Goal: Task Accomplishment & Management: Manage account settings

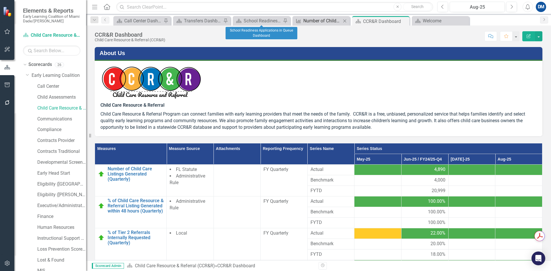
click at [332, 19] on div "Number of Children in the Queue" at bounding box center [322, 20] width 38 height 7
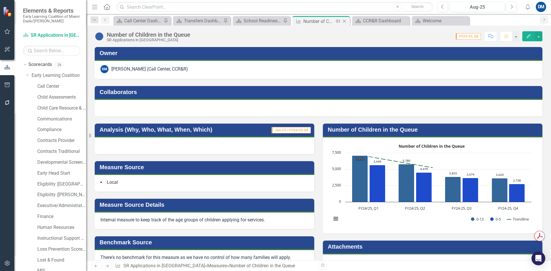
drag, startPoint x: 344, startPoint y: 22, endPoint x: 273, endPoint y: 14, distance: 71.9
click at [344, 22] on icon "Close" at bounding box center [345, 21] width 6 height 5
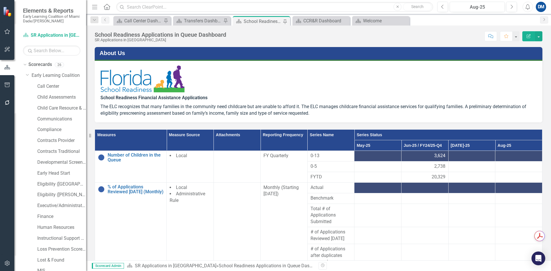
click at [255, 20] on div "School Readiness Applications in Queue Dashboard" at bounding box center [263, 21] width 38 height 7
click at [333, 21] on div "CCR&R Dashboard" at bounding box center [322, 20] width 38 height 7
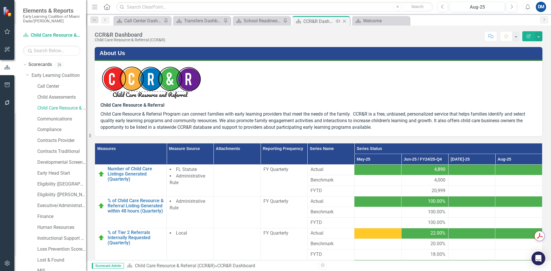
click at [339, 19] on icon "Pin" at bounding box center [338, 21] width 5 height 6
click at [257, 22] on div "School Readiness Applications in Queue Dashboard" at bounding box center [263, 20] width 38 height 7
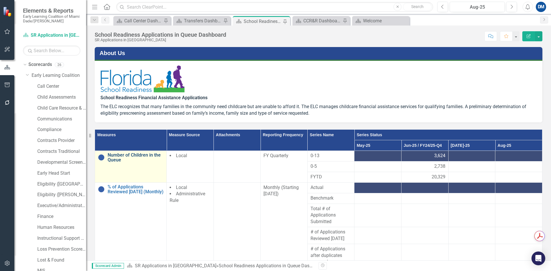
click at [124, 158] on link "Number of Children in the Queue" at bounding box center [136, 158] width 56 height 10
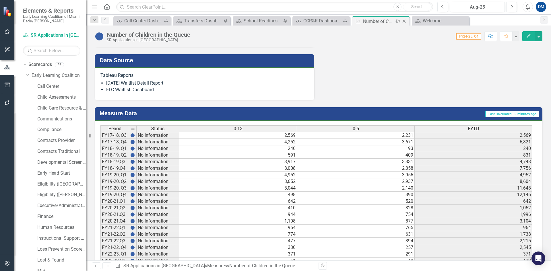
scroll to position [290, 0]
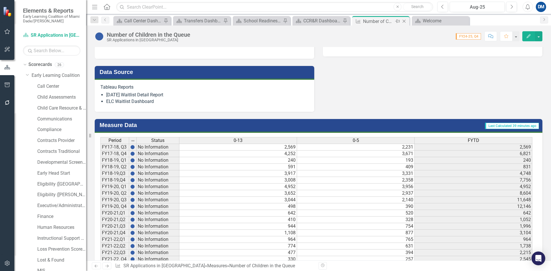
click at [404, 21] on icon at bounding box center [404, 21] width 3 height 3
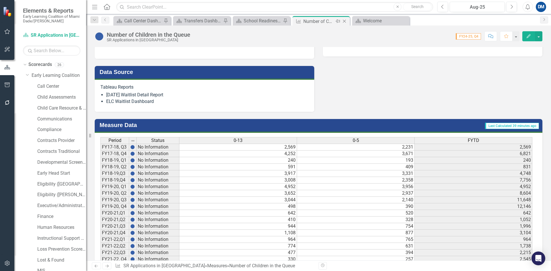
click at [344, 21] on icon at bounding box center [344, 21] width 3 height 3
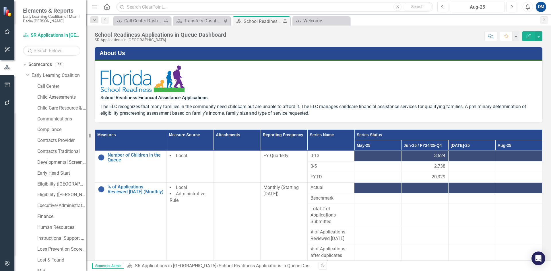
click at [252, 21] on div "School Readiness Applications in Queue Dashboard" at bounding box center [263, 21] width 38 height 7
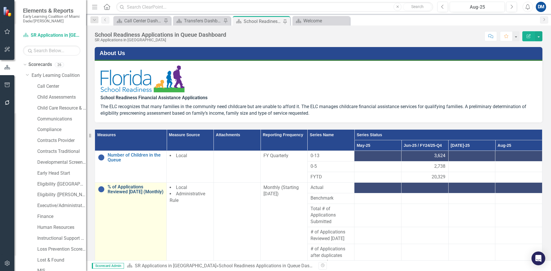
click at [121, 192] on link "% of Applications Reviewed within 10 Days (Monthly)" at bounding box center [136, 190] width 56 height 10
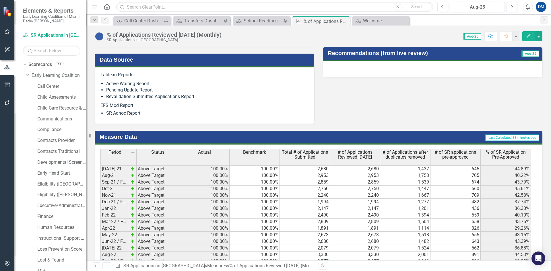
scroll to position [230, 0]
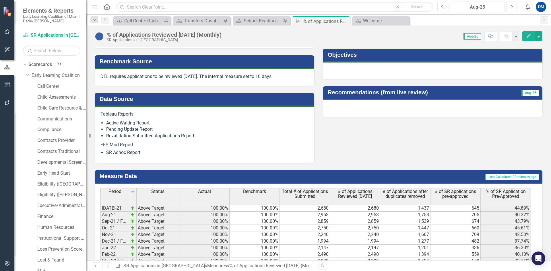
click at [232, 144] on p "EFS Mod Report" at bounding box center [204, 145] width 208 height 8
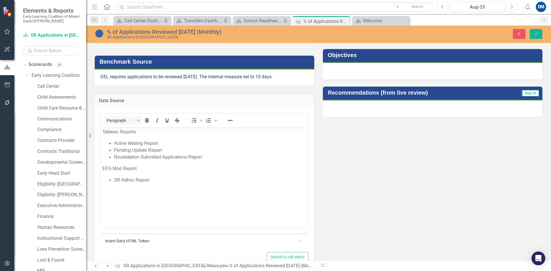
scroll to position [0, 0]
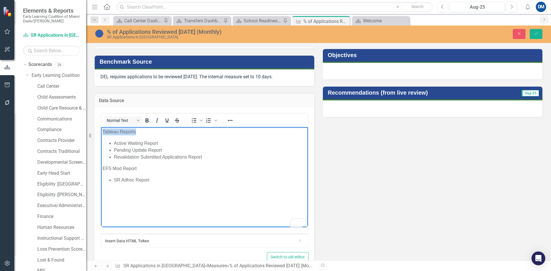
drag, startPoint x: 138, startPoint y: 132, endPoint x: 200, endPoint y: 259, distance: 141.6
click at [101, 131] on html "Tableau Reports Active Waiting Report Pending Update Report Revalidation Submit…" at bounding box center [204, 170] width 207 height 86
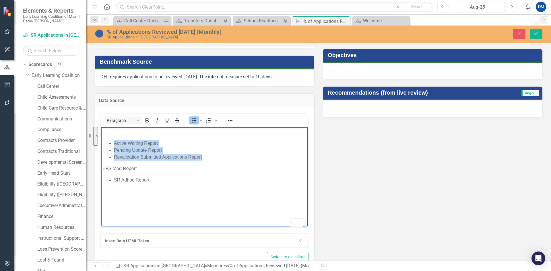
drag, startPoint x: 206, startPoint y: 157, endPoint x: 114, endPoint y: 141, distance: 93.5
click at [114, 141] on ul "Active Waiting Report Pending Update Report Revalidation Submitted Applications…" at bounding box center [204, 150] width 204 height 21
copy ul "Active Waiting Report Pending Update Report Revalidation Submitted Applications…"
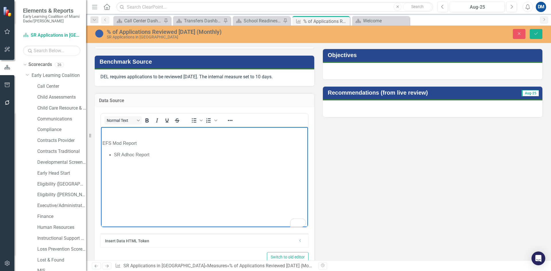
drag, startPoint x: 104, startPoint y: 143, endPoint x: 208, endPoint y: 151, distance: 104.2
click at [104, 143] on p "EFS Mod Report" at bounding box center [204, 143] width 204 height 7
click at [208, 144] on li "SR Adhoc Report" at bounding box center [210, 143] width 193 height 7
drag, startPoint x: 115, startPoint y: 142, endPoint x: 168, endPoint y: 142, distance: 53.7
click at [168, 142] on li "SR Adhoc Report" at bounding box center [210, 143] width 193 height 7
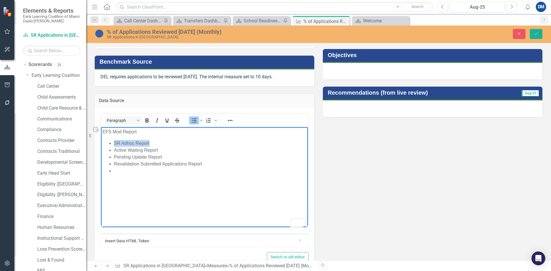
copy li "SR Adhoc Report"
click at [170, 149] on li "Pending Update Report" at bounding box center [210, 150] width 193 height 7
click at [127, 179] on li "To enrich screen reader interactions, please activate Accessibility in Grammarl…" at bounding box center [210, 177] width 193 height 7
click at [135, 164] on li "To enrich screen reader interactions, please activate Accessibility in Grammarl…" at bounding box center [210, 163] width 193 height 7
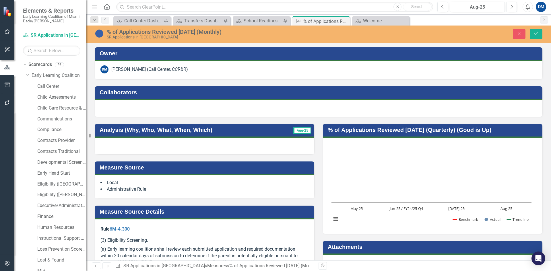
scroll to position [230, 0]
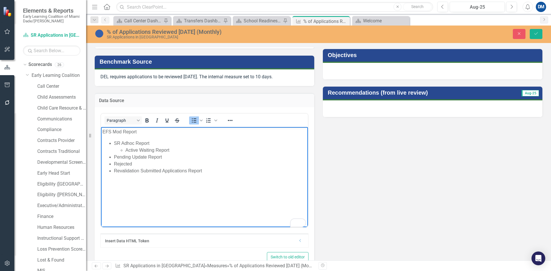
click at [115, 154] on li "Pending Update Report" at bounding box center [210, 157] width 193 height 7
click at [112, 164] on ul "SR Adhoc Report Active Waiting Report Pending Update Report Rejected Revalidati…" at bounding box center [204, 157] width 204 height 34
click at [115, 171] on li "Revalidation Submitted Applications Report" at bounding box center [210, 170] width 193 height 7
click at [153, 165] on li "Rejected" at bounding box center [215, 163] width 181 height 7
click at [151, 195] on body "EFS Mod Report SR Adhoc Report Active Waiting Report Pending Update Report Reje…" at bounding box center [204, 170] width 207 height 86
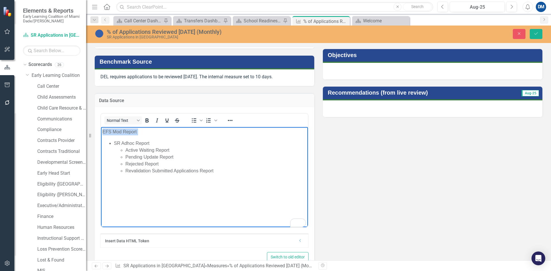
drag, startPoint x: 155, startPoint y: 142, endPoint x: 102, endPoint y: 130, distance: 53.9
click at [102, 130] on body "EFS Mod Report SR Adhoc Report Active Waiting Report Pending Update Report Reje…" at bounding box center [204, 170] width 207 height 86
click at [159, 141] on li "SR Adhoc Report Active Waiting Report Pending Update Report Rejected Report Rev…" at bounding box center [210, 157] width 193 height 34
drag, startPoint x: 156, startPoint y: 142, endPoint x: 104, endPoint y: 129, distance: 52.6
click at [104, 129] on body "EFS Mod Report SR Adhoc Report Active Waiting Report Pending Update Report Reje…" at bounding box center [204, 170] width 207 height 86
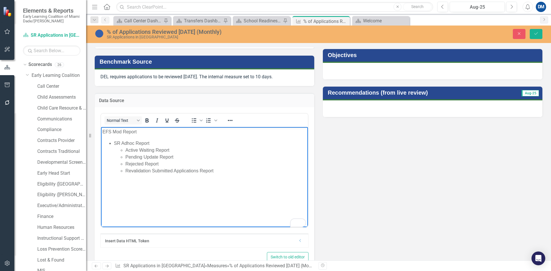
click at [104, 129] on p "EFS Mod Report" at bounding box center [204, 131] width 204 height 7
drag, startPoint x: 103, startPoint y: 131, endPoint x: 161, endPoint y: 145, distance: 59.8
click at [161, 145] on body "EFS Mod Report SR Adhoc Report Active Waiting Report Pending Update Report Reje…" at bounding box center [204, 170] width 207 height 86
click at [152, 141] on li "SR Adhoc Report Active Waiting Report Pending Update Report Rejected Report Rev…" at bounding box center [210, 157] width 193 height 34
drag, startPoint x: 159, startPoint y: 144, endPoint x: 115, endPoint y: 133, distance: 45.0
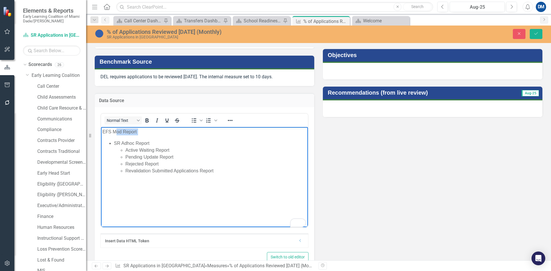
click at [115, 133] on body "EFS Mod Report SR Adhoc Report Active Waiting Report Pending Update Report Reje…" at bounding box center [204, 170] width 207 height 86
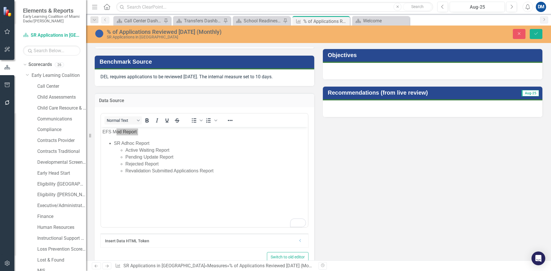
click at [321, 159] on div "Analysis (Why, Who, What, When, Which) Aug-25 Measure Source Local Administrati…" at bounding box center [318, 79] width 456 height 385
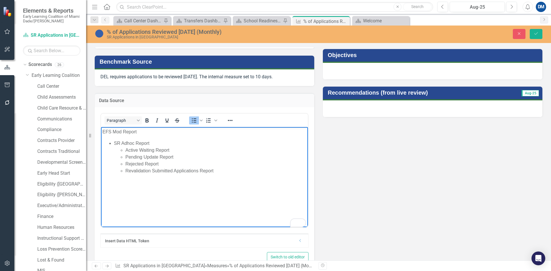
click at [246, 167] on li "Revalidation Submitted Applications Report" at bounding box center [215, 170] width 181 height 7
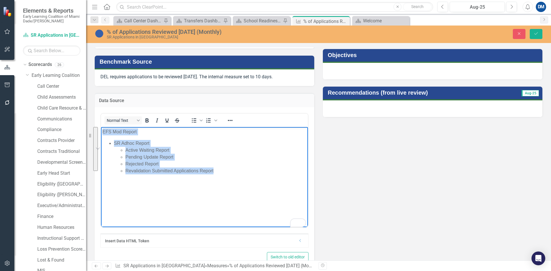
drag, startPoint x: 237, startPoint y: 174, endPoint x: 102, endPoint y: 134, distance: 140.5
click at [102, 134] on body "EFS Mod Report SR Adhoc Report Active Waiting Report Pending Update Report Reje…" at bounding box center [204, 170] width 207 height 86
copy body "EFS Mod Report SR Adhoc Report Active Waiting Report Pending Update Report Reje…"
click at [246, 191] on body "EFS Mod Report SR Adhoc Report Active Waiting Report Pending Update Report Reje…" at bounding box center [204, 170] width 207 height 86
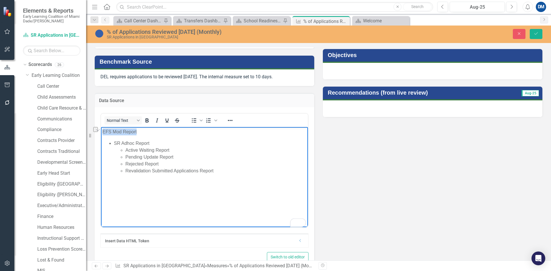
drag, startPoint x: 103, startPoint y: 131, endPoint x: 139, endPoint y: 130, distance: 36.5
click at [139, 130] on p "EFS Mod Report" at bounding box center [204, 131] width 204 height 7
copy p "EFS Mod Report"
click at [116, 189] on body "EFS Mod Report SR Adhoc Report Active Waiting Report Pending Update Report Reje…" at bounding box center [204, 170] width 207 height 86
drag, startPoint x: 228, startPoint y: 178, endPoint x: 233, endPoint y: 176, distance: 5.8
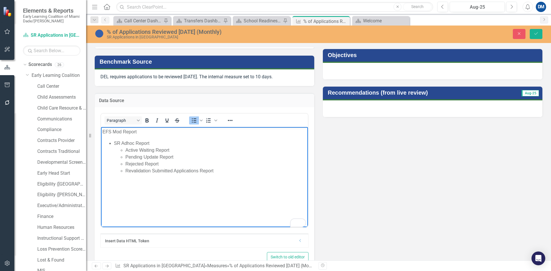
click at [228, 178] on body "EFS Mod Report SR Adhoc Report Active Waiting Report Pending Update Report Reje…" at bounding box center [204, 170] width 207 height 86
click at [150, 183] on p "EFS Mod Report Tablaue" at bounding box center [204, 182] width 204 height 7
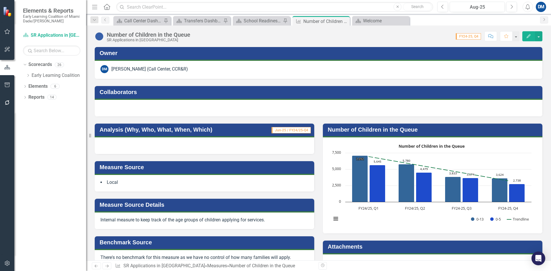
scroll to position [431, 0]
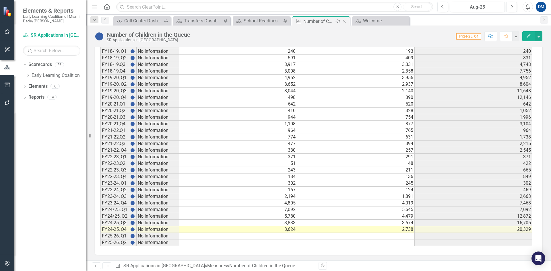
click at [345, 22] on icon "Close" at bounding box center [345, 21] width 6 height 5
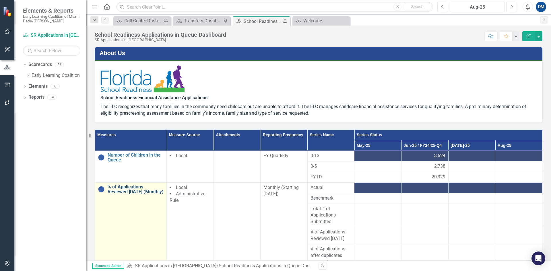
click at [118, 189] on link "% of Applications Reviewed [DATE] (Monthly)" at bounding box center [136, 190] width 56 height 10
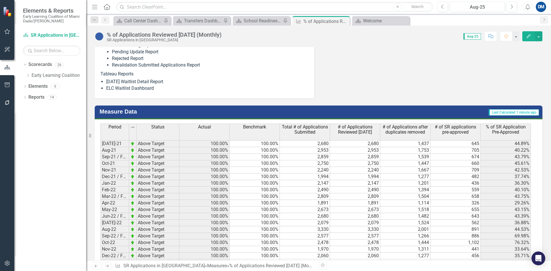
scroll to position [230, 0]
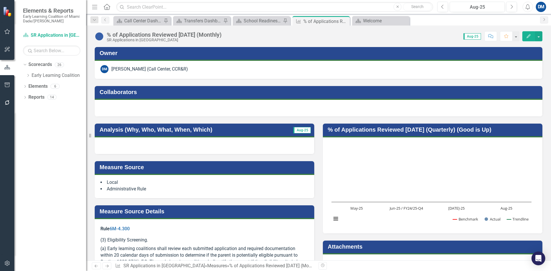
scroll to position [230, 0]
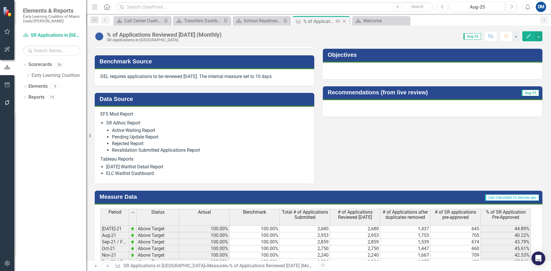
click at [345, 21] on icon "Close" at bounding box center [345, 21] width 6 height 5
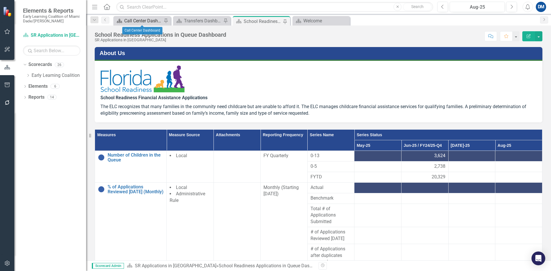
click at [149, 20] on div "Call Center Dashboard" at bounding box center [143, 20] width 38 height 7
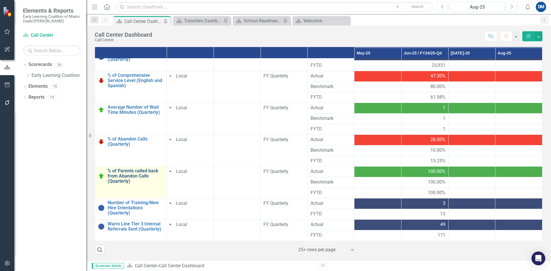
scroll to position [30, 0]
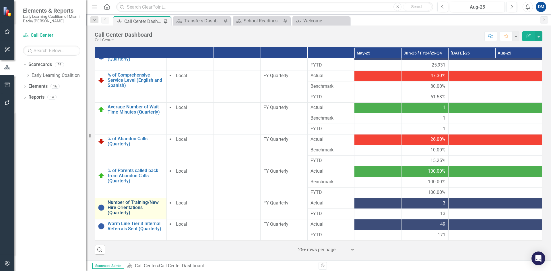
click at [113, 204] on link "Number of Training/New Hire Orientations (Quarterly)" at bounding box center [136, 207] width 56 height 15
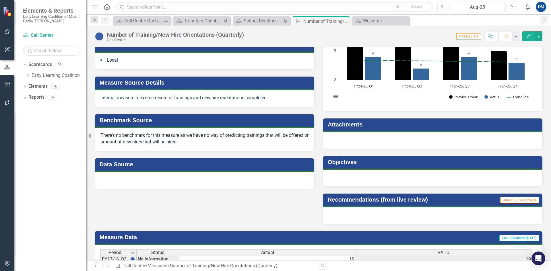
scroll to position [115, 0]
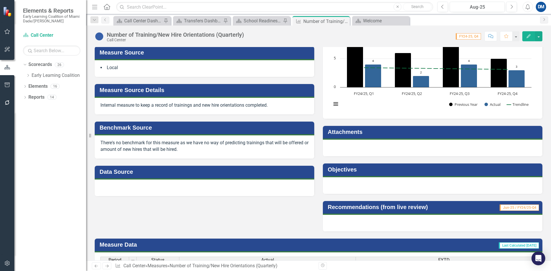
click at [162, 175] on td "Data Source" at bounding box center [206, 172] width 212 height 11
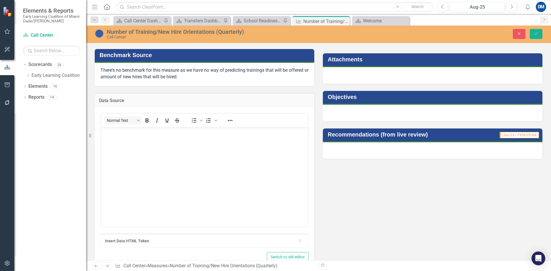
scroll to position [201, 0]
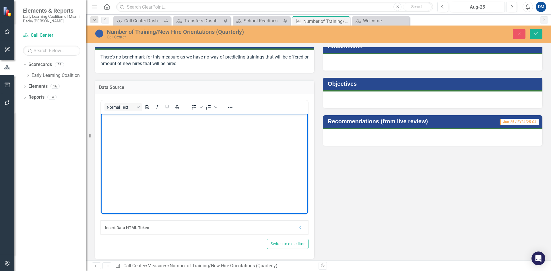
click at [156, 142] on body "Rich Text Area. Press ALT-0 for help." at bounding box center [204, 157] width 207 height 86
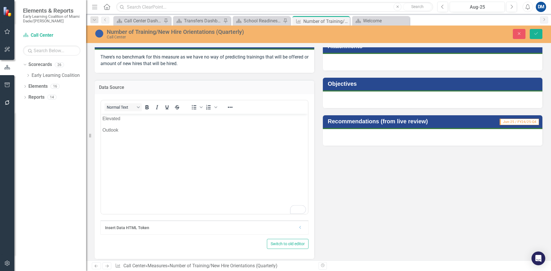
click at [139, 136] on body "Elevated Outlook" at bounding box center [204, 157] width 207 height 86
click at [191, 109] on icon "Bullet list" at bounding box center [194, 107] width 7 height 7
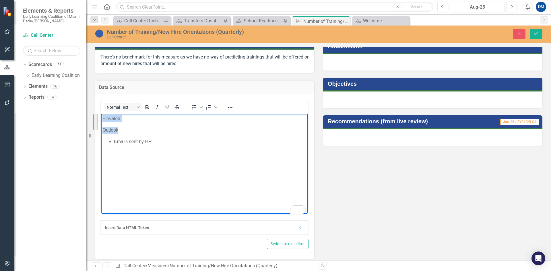
drag, startPoint x: 123, startPoint y: 128, endPoint x: 96, endPoint y: 118, distance: 29.3
click at [101, 118] on html "Elevated Outlook Emails sent by HR" at bounding box center [204, 157] width 207 height 86
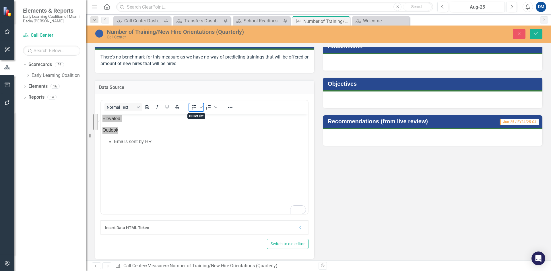
click at [194, 109] on icon "Bullet list" at bounding box center [194, 107] width 5 height 4
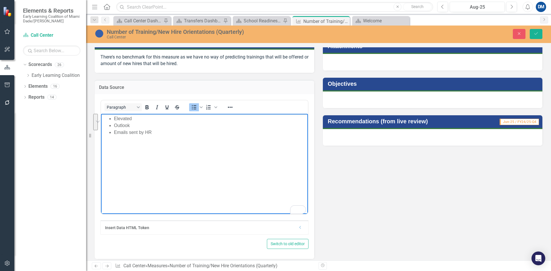
click at [113, 133] on ul "Elevated Outlook Emails sent by HR" at bounding box center [204, 125] width 204 height 21
click at [167, 133] on li "Emails sent by HR" at bounding box center [215, 132] width 181 height 7
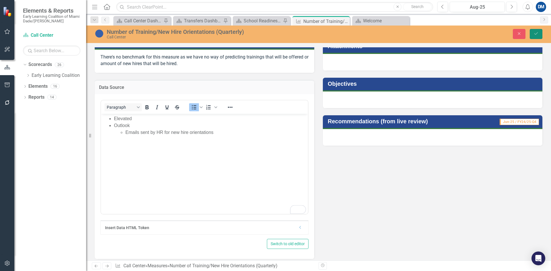
click at [533, 33] on button "Save" at bounding box center [536, 34] width 13 height 10
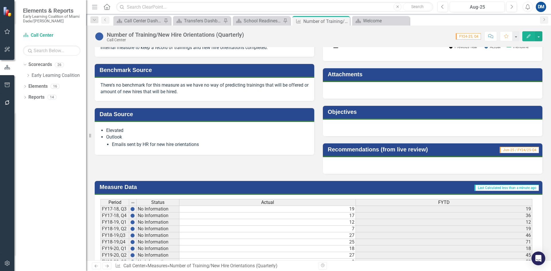
scroll to position [172, 0]
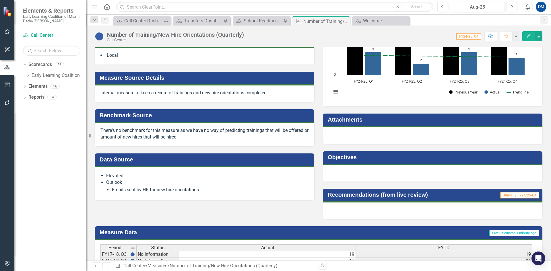
scroll to position [57, 0]
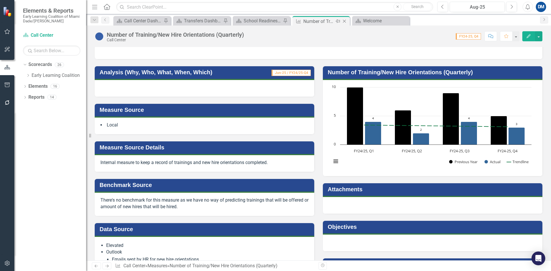
click at [345, 22] on icon "Close" at bounding box center [345, 21] width 6 height 5
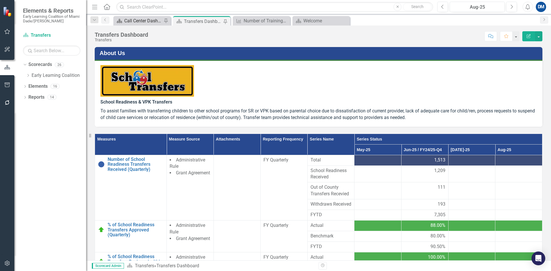
click at [151, 18] on div "Call Center Dashboard" at bounding box center [143, 20] width 38 height 7
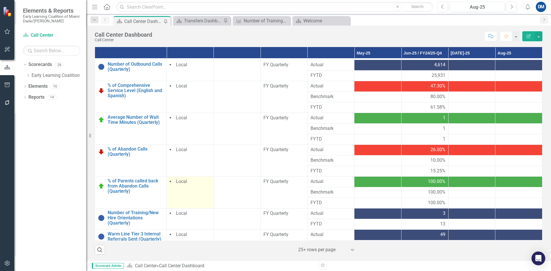
scroll to position [30, 0]
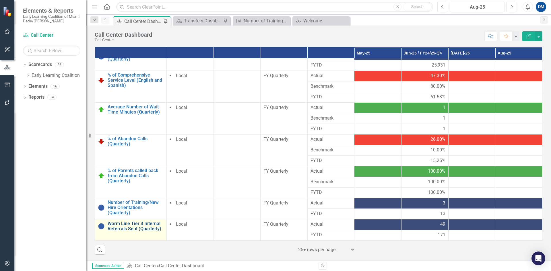
click at [125, 229] on link "Warm Line Tier 3 Internal Referrals Sent (Quarterly)" at bounding box center [136, 226] width 56 height 10
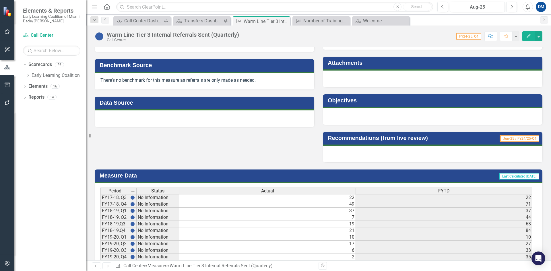
scroll to position [172, 0]
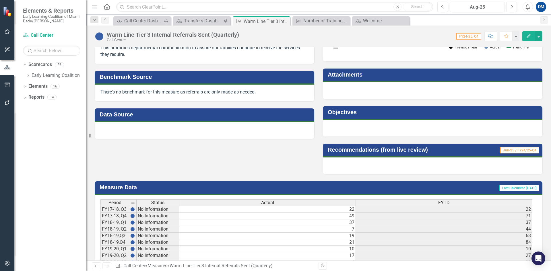
click at [140, 129] on div at bounding box center [205, 130] width 220 height 17
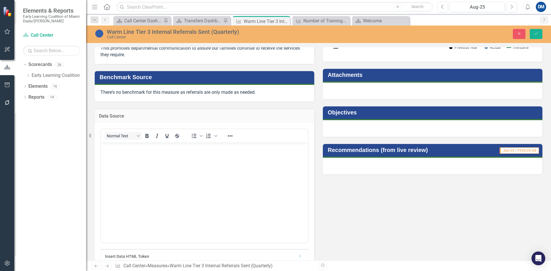
scroll to position [0, 0]
click at [139, 161] on body "Rich Text Area. Press ALT-0 for help." at bounding box center [204, 185] width 207 height 86
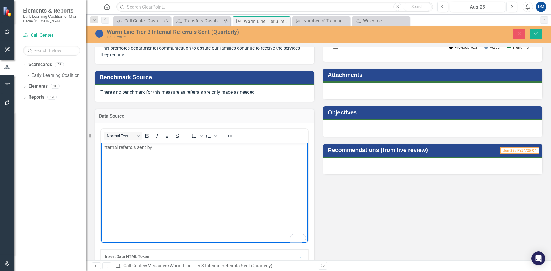
click at [103, 148] on p "Internal referrals sent by" at bounding box center [204, 147] width 204 height 7
click at [193, 135] on icon "Bullet list" at bounding box center [194, 136] width 7 height 7
click at [103, 146] on p "Outlook" at bounding box center [204, 147] width 204 height 7
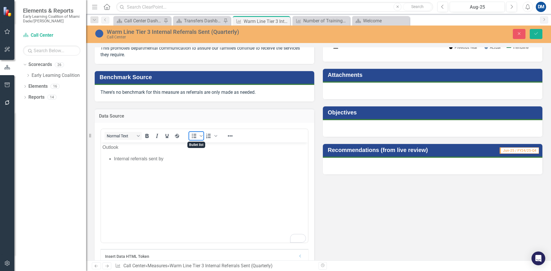
click at [191, 134] on icon "Bullet list" at bounding box center [194, 136] width 7 height 7
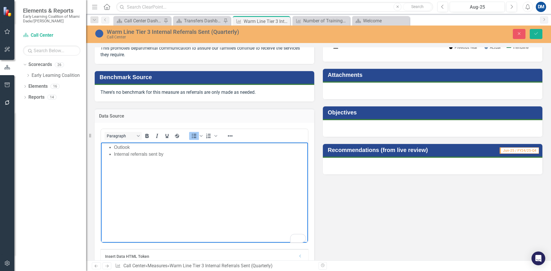
click at [113, 153] on ul "Outlook Internal referrals sent by" at bounding box center [204, 151] width 204 height 14
click at [192, 154] on li "Internal referrals sent by" at bounding box center [215, 154] width 181 height 7
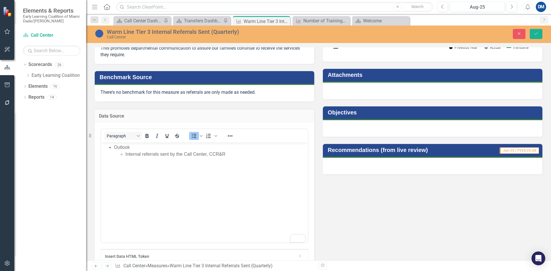
click at [186, 153] on li "Internal referrals sent by the Call Center, CCR&R" at bounding box center [215, 154] width 181 height 7
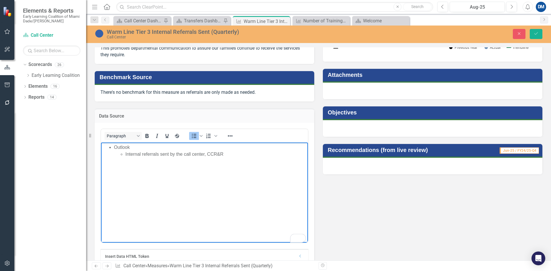
click at [206, 154] on li "Internal referrals sent by the call center, CCR&R" at bounding box center [215, 154] width 181 height 7
click at [258, 156] on li "Internal referrals sent by the call center and CCR&R" at bounding box center [215, 154] width 181 height 7
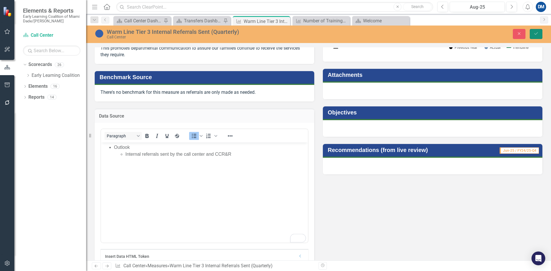
click at [536, 34] on icon "submit" at bounding box center [535, 33] width 3 height 2
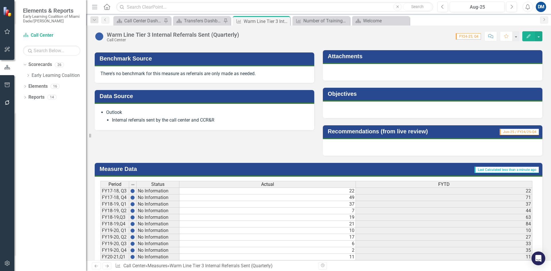
scroll to position [201, 0]
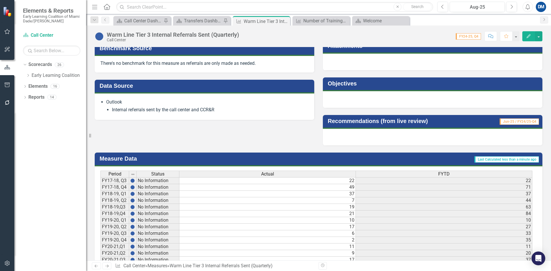
click at [122, 110] on li "Internal referrals sent by the call center and CCR&R" at bounding box center [210, 110] width 197 height 7
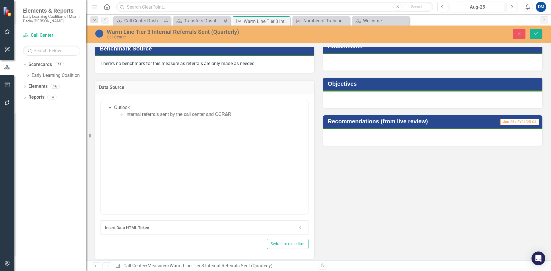
scroll to position [0, 0]
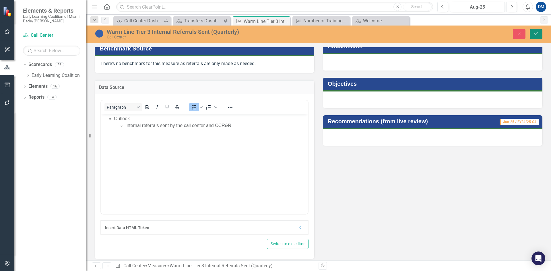
click at [536, 32] on icon "Save" at bounding box center [536, 34] width 5 height 4
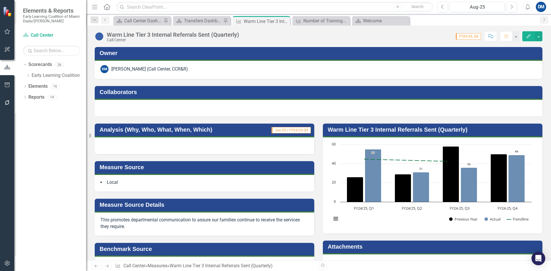
scroll to position [172, 0]
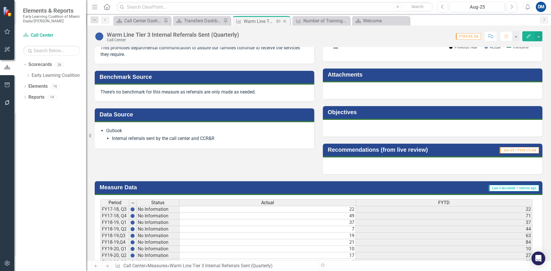
click at [285, 20] on icon "Close" at bounding box center [285, 21] width 6 height 5
click at [287, 21] on icon "Close" at bounding box center [285, 21] width 6 height 5
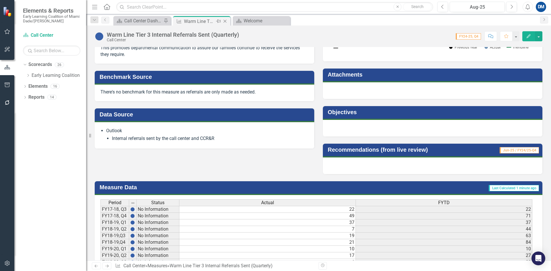
click at [228, 20] on icon "Close" at bounding box center [225, 21] width 6 height 5
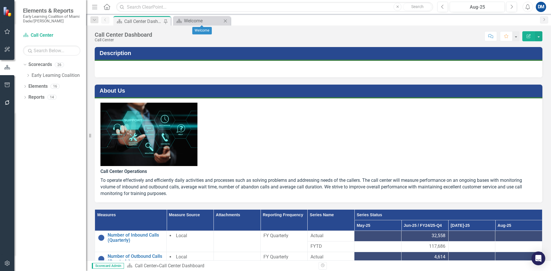
click at [228, 20] on icon "Close" at bounding box center [225, 21] width 6 height 5
click at [26, 63] on icon "Dropdown" at bounding box center [24, 65] width 3 height 4
click at [26, 63] on div "Dropdown" at bounding box center [25, 65] width 4 height 5
click at [26, 77] on div "Dropdown" at bounding box center [28, 75] width 4 height 5
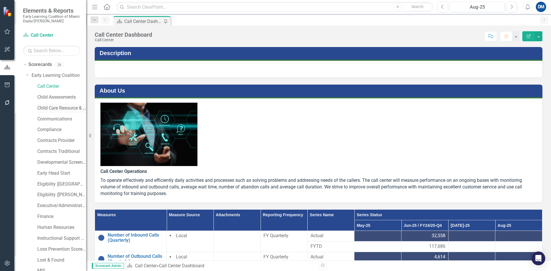
click at [57, 108] on link "Child Care Resource & Referral (CCR&R)" at bounding box center [61, 108] width 49 height 7
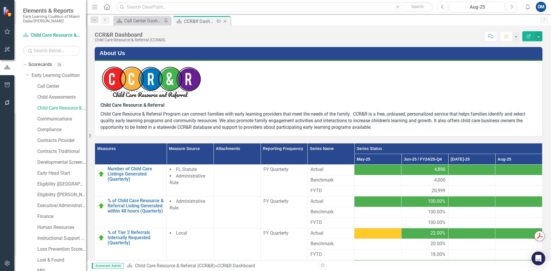
click at [217, 22] on icon "Pin" at bounding box center [218, 21] width 5 height 6
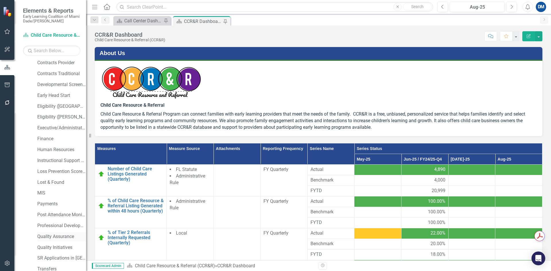
scroll to position [104, 0]
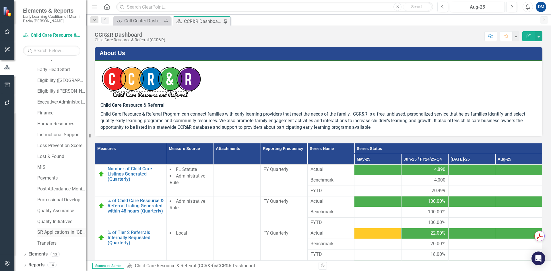
click at [57, 231] on link "SR Applications in [GEOGRAPHIC_DATA]" at bounding box center [61, 232] width 49 height 7
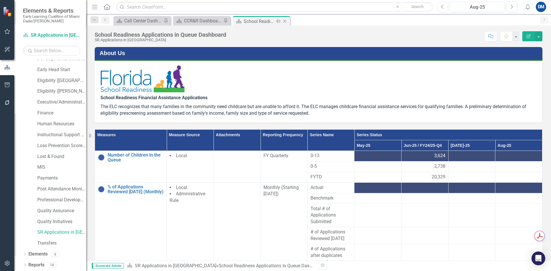
click at [280, 21] on icon at bounding box center [278, 21] width 5 height 3
click at [44, 244] on link "Transfers" at bounding box center [61, 243] width 49 height 7
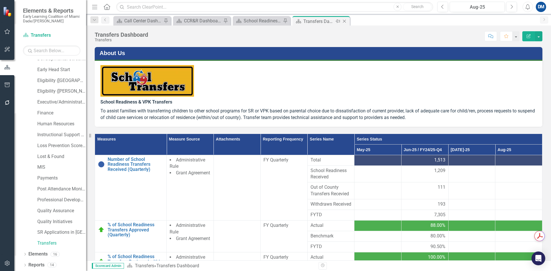
click at [338, 20] on icon at bounding box center [338, 21] width 5 height 3
click at [197, 21] on div "CCR&R Dashboard" at bounding box center [203, 20] width 38 height 7
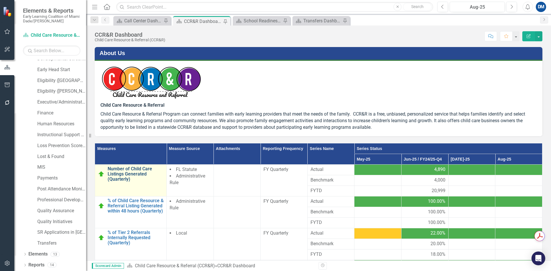
click at [125, 177] on link "Number of Child Care Listings Generated (Quarterly)" at bounding box center [136, 173] width 56 height 15
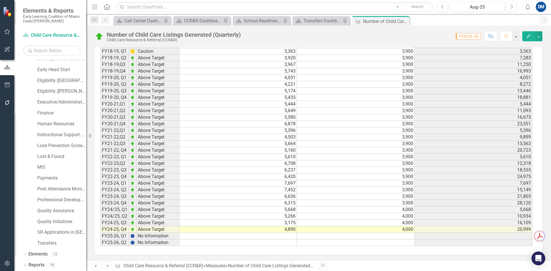
scroll to position [660, 0]
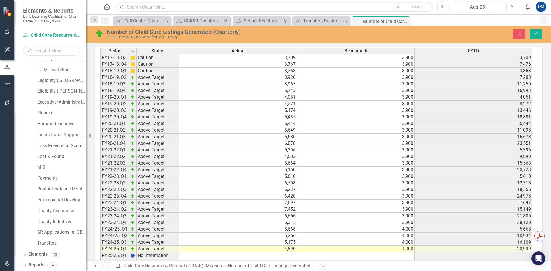
scroll to position [0, 0]
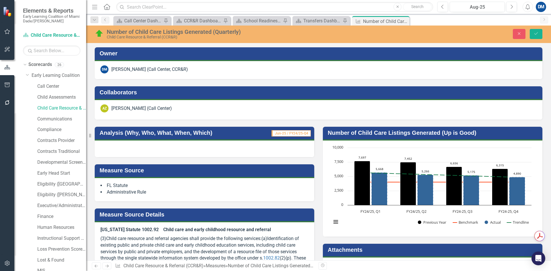
scroll to position [660, 0]
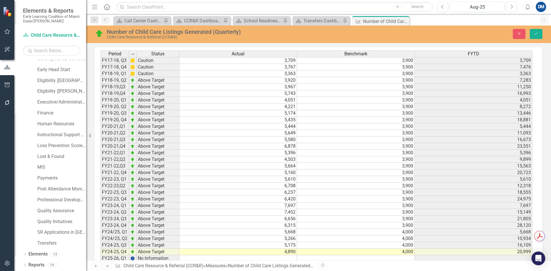
drag, startPoint x: 132, startPoint y: -104, endPoint x: 163, endPoint y: -104, distance: 31.3
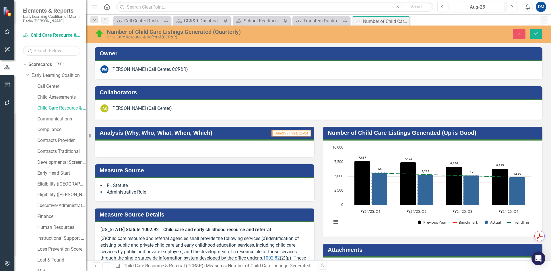
scroll to position [660, 0]
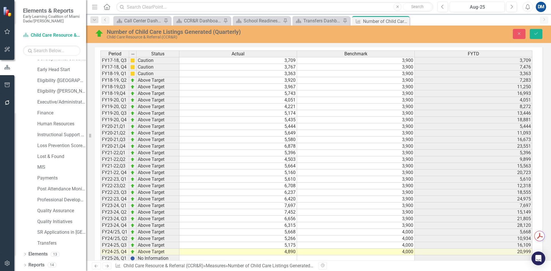
drag, startPoint x: 207, startPoint y: -74, endPoint x: 114, endPoint y: -72, distance: 92.7
drag, startPoint x: 118, startPoint y: -73, endPoint x: 168, endPoint y: -67, distance: 49.7
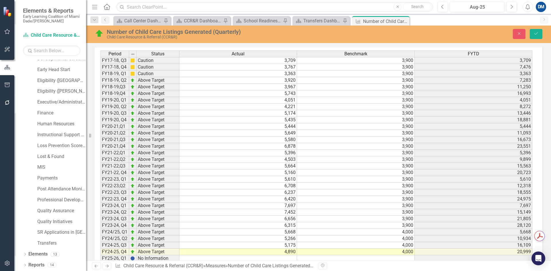
click at [537, 34] on icon "Save" at bounding box center [536, 34] width 5 height 4
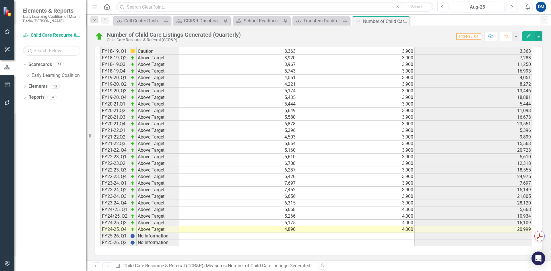
scroll to position [689, 0]
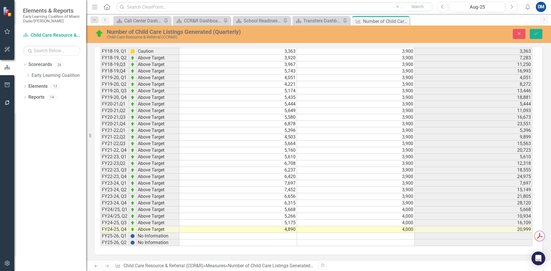
drag, startPoint x: 272, startPoint y: -96, endPoint x: 103, endPoint y: -138, distance: 174.7
copy body "Tableau Report CCRR Coalition Dashboard Web Author CCR&R Tier 2 Request (intern…"
click at [535, 34] on icon "Save" at bounding box center [536, 34] width 5 height 4
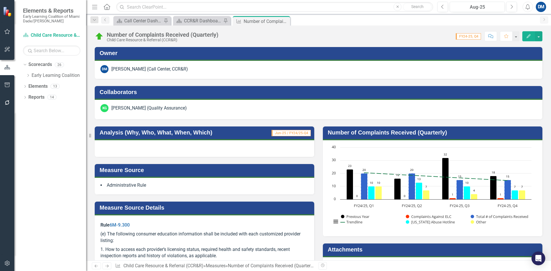
scroll to position [459, 0]
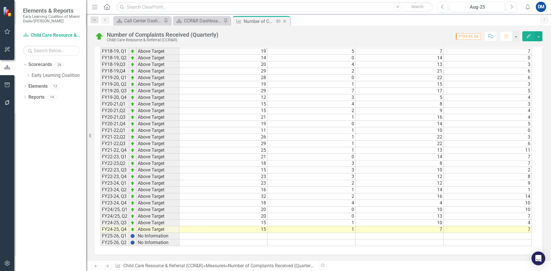
click at [286, 20] on icon "Close" at bounding box center [285, 21] width 6 height 5
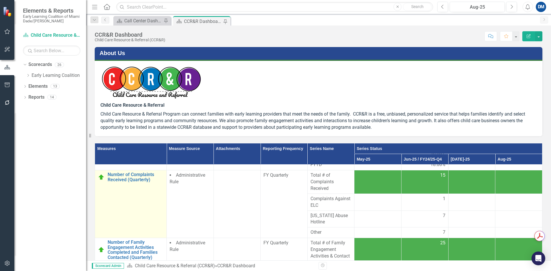
scroll to position [115, 0]
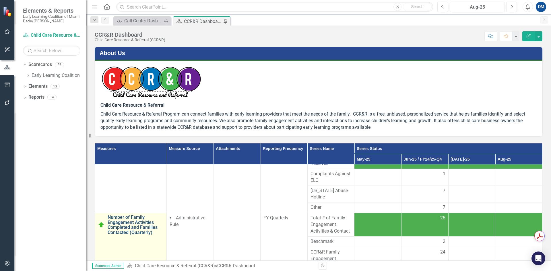
click at [133, 221] on link "Number of Family Engagement Activities Completed and Families Contacted (Quarte…" at bounding box center [136, 225] width 56 height 20
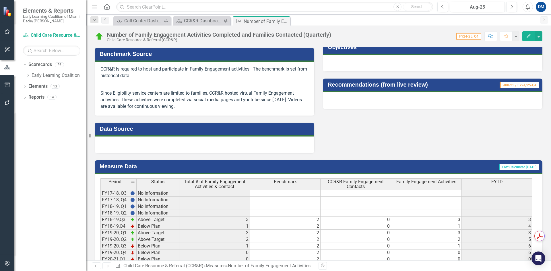
scroll to position [258, 0]
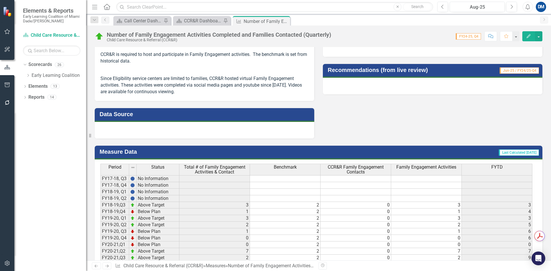
click at [147, 133] on div at bounding box center [205, 130] width 220 height 17
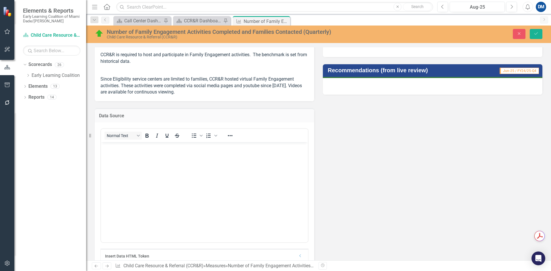
scroll to position [0, 0]
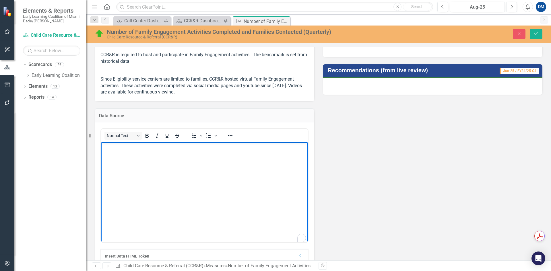
click at [143, 157] on body "Rich Text Area. Press ALT-0 for help." at bounding box center [204, 185] width 207 height 86
click at [125, 146] on p "Event sign in sheets" at bounding box center [204, 147] width 204 height 7
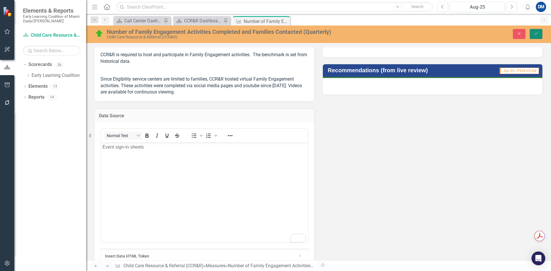
click at [536, 32] on icon "Save" at bounding box center [536, 34] width 5 height 4
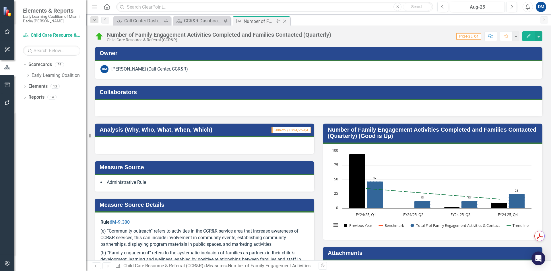
click at [287, 22] on icon "Close" at bounding box center [285, 21] width 6 height 5
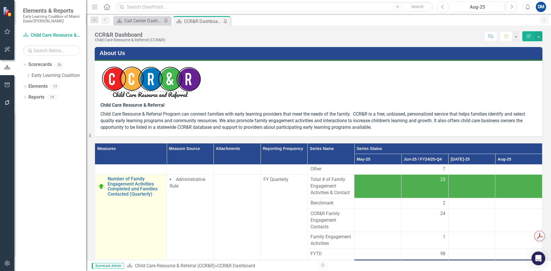
scroll to position [144, 0]
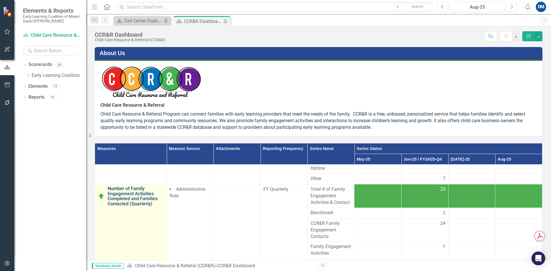
click at [139, 201] on link "Number of Family Engagement Activities Completed and Families Contacted (Quarte…" at bounding box center [136, 196] width 56 height 20
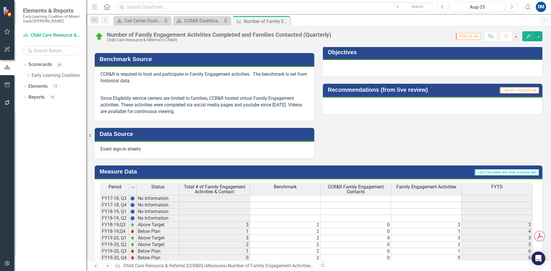
scroll to position [258, 0]
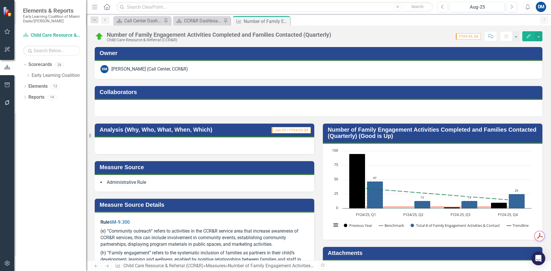
scroll to position [258, 0]
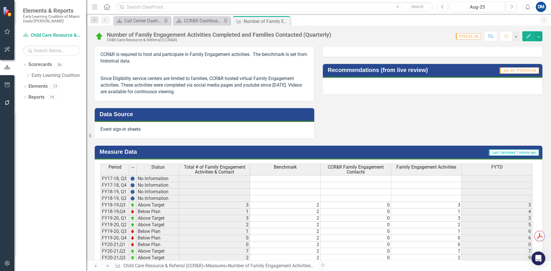
drag, startPoint x: 285, startPoint y: 22, endPoint x: 279, endPoint y: 20, distance: 6.5
click at [0, 0] on icon "Close" at bounding box center [0, 0] width 0 height 0
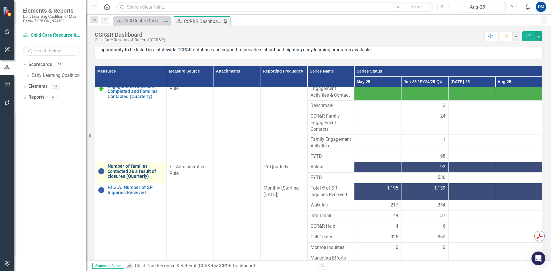
scroll to position [185, 0]
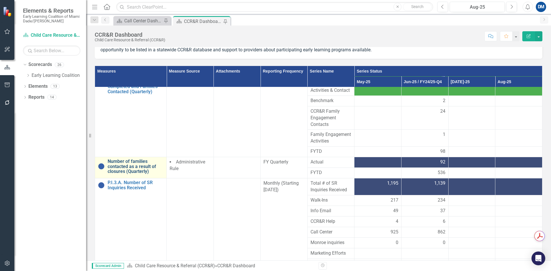
click at [125, 165] on link "Number of families contacted as a result of closures (Quarterly)" at bounding box center [136, 166] width 56 height 15
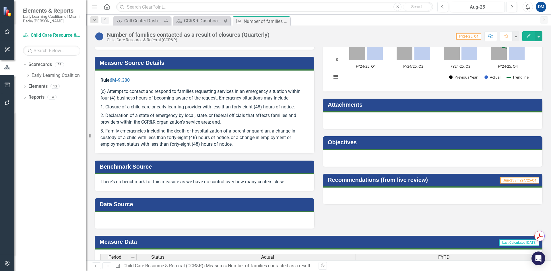
scroll to position [144, 0]
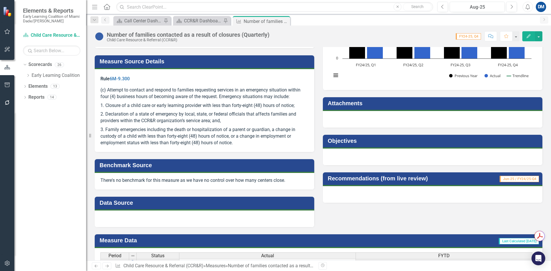
click at [153, 218] on div at bounding box center [205, 219] width 220 height 17
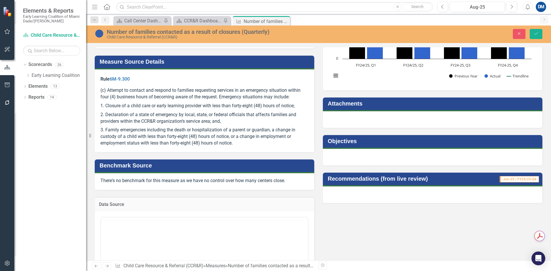
scroll to position [0, 0]
click at [144, 243] on body "Rich Text Area. Press ALT-0 for help." at bounding box center [204, 274] width 207 height 86
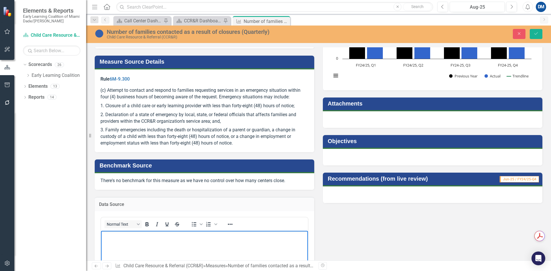
scroll to position [170, 0]
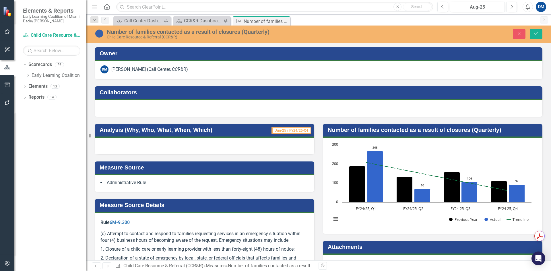
scroll to position [230, 0]
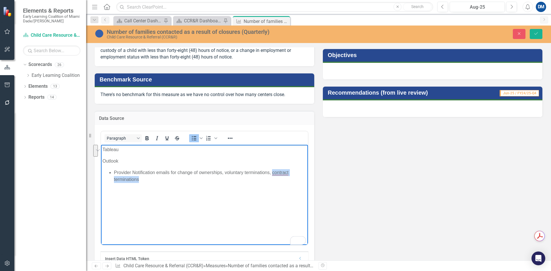
drag, startPoint x: 272, startPoint y: 171, endPoint x: 289, endPoint y: 182, distance: 20.1
click at [289, 182] on li "Provider Notification emails for change of ownerships, voluntary terminations, …" at bounding box center [210, 176] width 193 height 14
copy li "contract terminations"
click at [143, 151] on p "Tableau" at bounding box center [204, 149] width 204 height 7
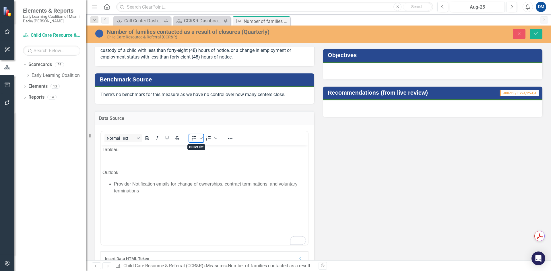
click at [193, 142] on icon "Bullet list" at bounding box center [194, 138] width 7 height 7
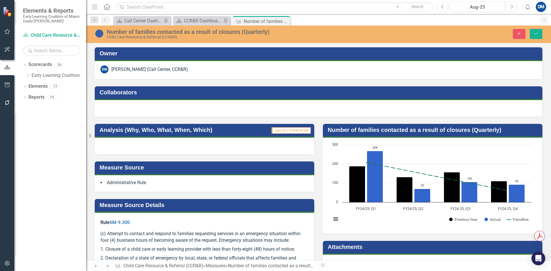
scroll to position [230, 0]
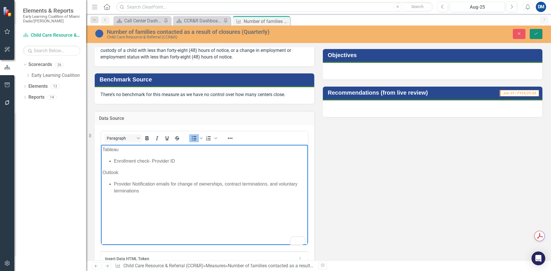
click at [540, 36] on button "Save" at bounding box center [536, 34] width 13 height 10
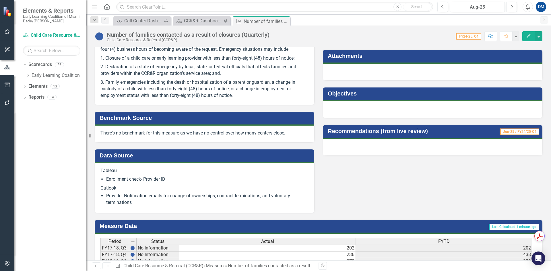
scroll to position [201, 0]
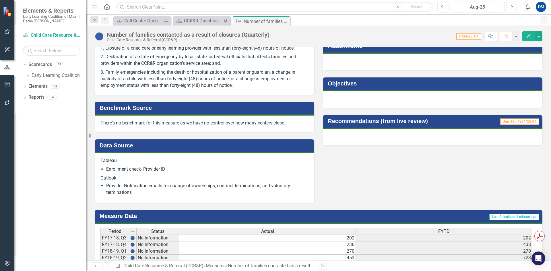
click at [253, 173] on div "Tableau Enrollment check- Provider ID Outlook Provider Notification emails for …" at bounding box center [204, 177] width 208 height 38
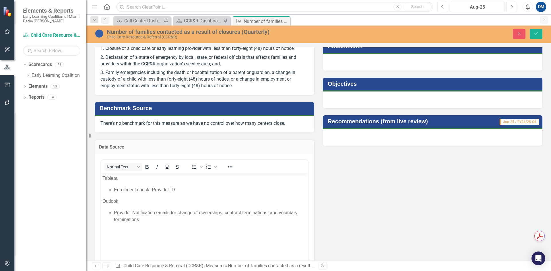
scroll to position [0, 0]
click at [184, 191] on li "Enrollment check- Provider ID" at bounding box center [210, 189] width 193 height 7
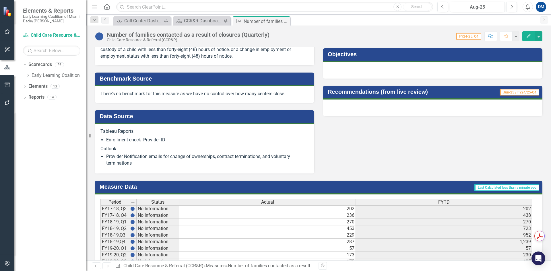
scroll to position [230, 0]
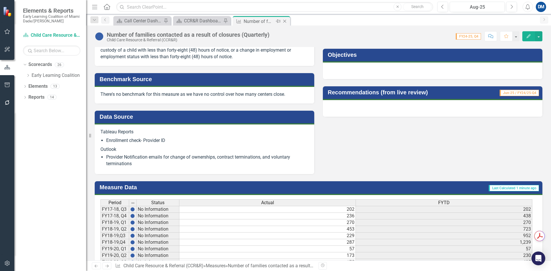
click at [287, 20] on icon "Close" at bounding box center [285, 21] width 6 height 5
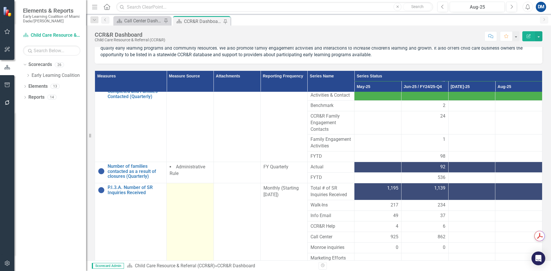
scroll to position [86, 0]
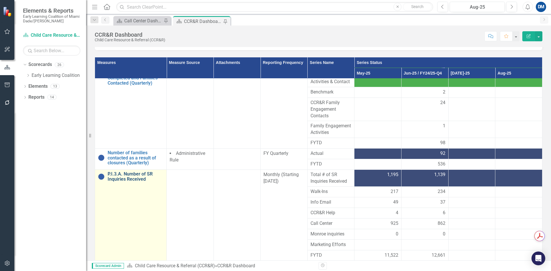
click at [142, 175] on link "P.I.3.A. Number of SR Inquiries Received" at bounding box center [136, 177] width 56 height 10
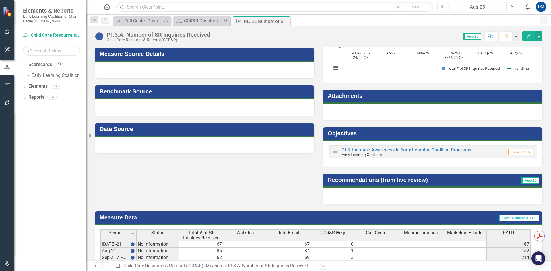
scroll to position [144, 0]
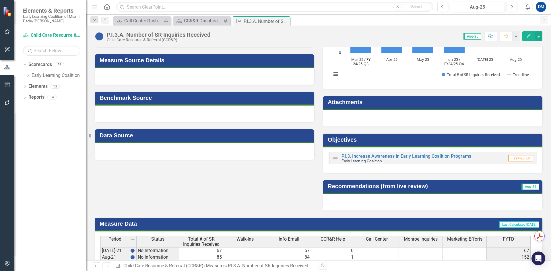
click at [175, 153] on div at bounding box center [205, 151] width 220 height 17
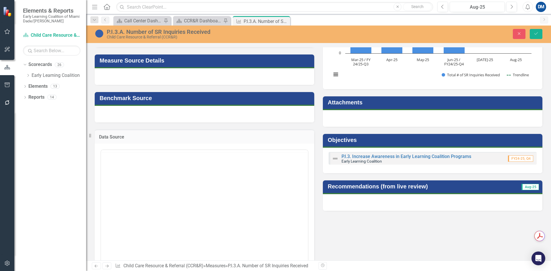
scroll to position [0, 0]
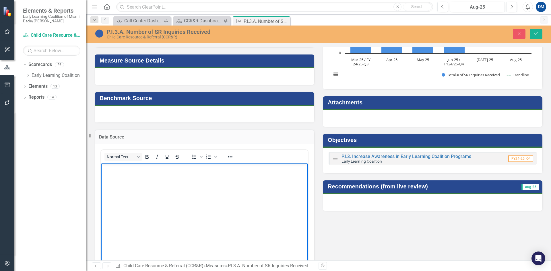
click at [158, 183] on body "Rich Text Area. Press ALT-0 for help." at bounding box center [204, 206] width 207 height 86
